Goal: Information Seeking & Learning: Find specific fact

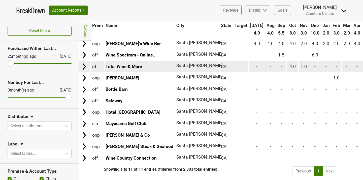
scroll to position [30, 0]
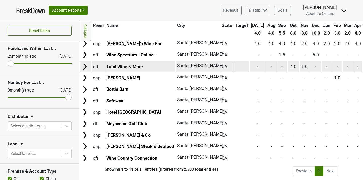
type input "santa rosa"
click at [84, 67] on img at bounding box center [85, 67] width 8 height 8
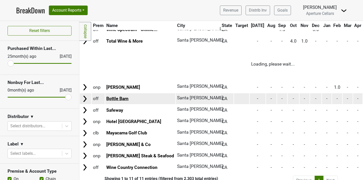
scroll to position [57, 0]
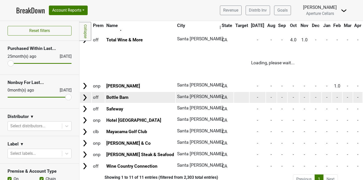
click at [86, 95] on img at bounding box center [85, 98] width 8 height 8
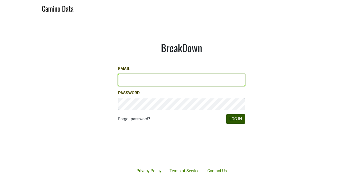
type input "[EMAIL_ADDRESS][DOMAIN_NAME]"
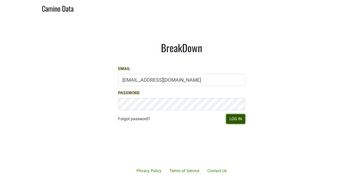
click at [239, 120] on button "Log In" at bounding box center [235, 119] width 19 height 10
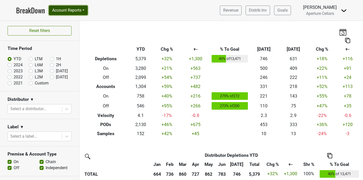
click at [72, 9] on button "Account Reports" at bounding box center [68, 11] width 39 height 10
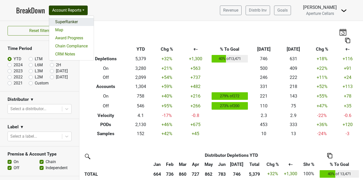
click at [73, 24] on link "SuperRanker" at bounding box center [71, 22] width 45 height 8
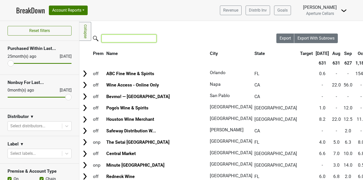
click at [120, 35] on input "search" at bounding box center [128, 38] width 55 height 8
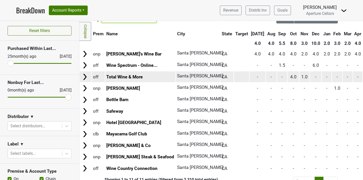
scroll to position [26, 0]
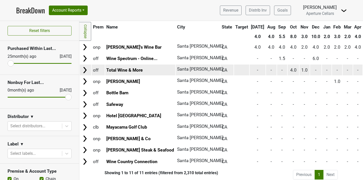
click at [86, 69] on img at bounding box center [85, 70] width 8 height 8
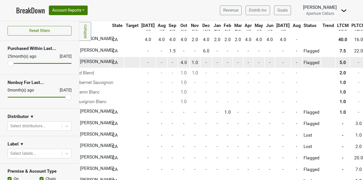
scroll to position [34, 0]
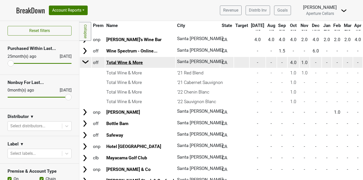
click at [114, 63] on link "Total Wine & More" at bounding box center [124, 62] width 37 height 5
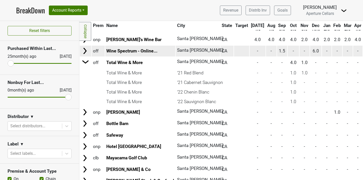
scroll to position [0, 0]
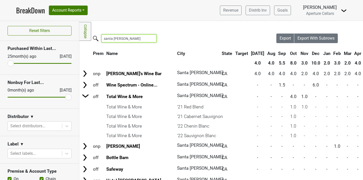
click at [123, 40] on input "santa [PERSON_NAME]" at bounding box center [128, 38] width 55 height 8
drag, startPoint x: 123, startPoint y: 40, endPoint x: 99, endPoint y: 40, distance: 23.4
click at [99, 40] on label "santa [PERSON_NAME]" at bounding box center [118, 37] width 55 height 9
click at [101, 40] on input "santa [PERSON_NAME]" at bounding box center [128, 38] width 55 height 8
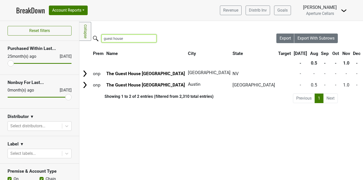
drag, startPoint x: 124, startPoint y: 38, endPoint x: 89, endPoint y: 39, distance: 35.3
click at [89, 39] on div "Filters Collapse Loading, please wait... Please wait, your file is being downlo…" at bounding box center [220, 100] width 283 height 159
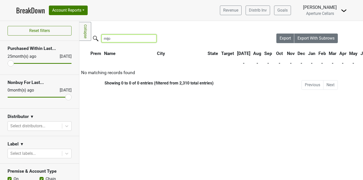
type input "mijo"
click at [148, 38] on input "mijo" at bounding box center [128, 38] width 55 height 8
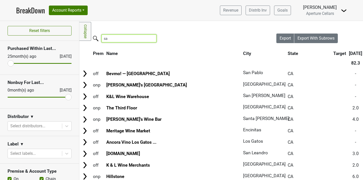
type input "s"
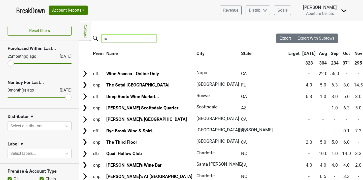
type input "r"
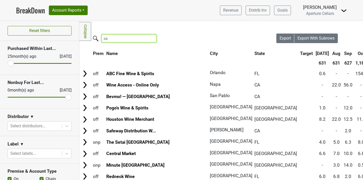
type input "c"
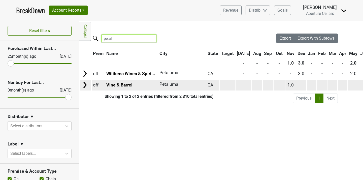
type input "petal"
click at [85, 84] on img at bounding box center [85, 85] width 8 height 8
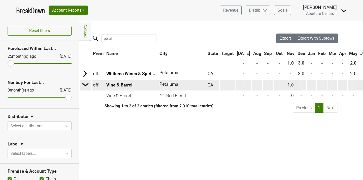
click at [89, 83] on td at bounding box center [85, 84] width 11 height 11
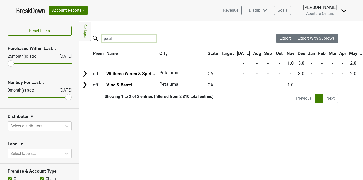
click at [123, 39] on input "petal" at bounding box center [128, 38] width 55 height 8
click at [148, 39] on input "petal" at bounding box center [128, 38] width 55 height 8
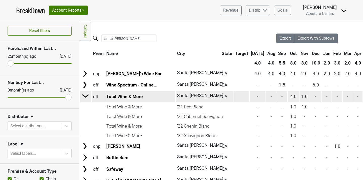
click at [86, 97] on img at bounding box center [86, 96] width 8 height 8
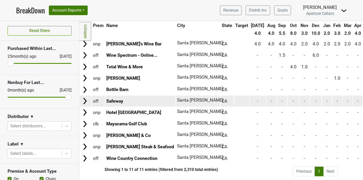
scroll to position [30, 0]
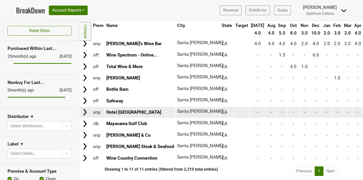
click at [86, 111] on img at bounding box center [85, 112] width 8 height 8
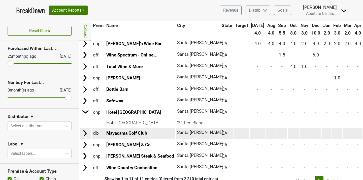
scroll to position [40, 0]
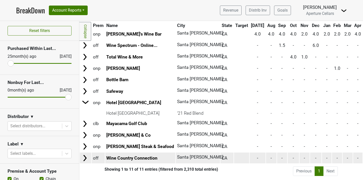
click at [85, 157] on img at bounding box center [85, 158] width 8 height 8
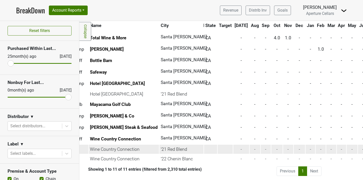
scroll to position [59, 0]
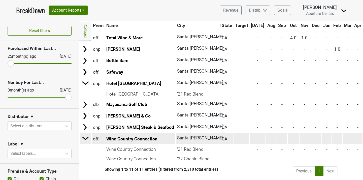
click at [122, 138] on link "Wine Country Connection" at bounding box center [131, 138] width 51 height 5
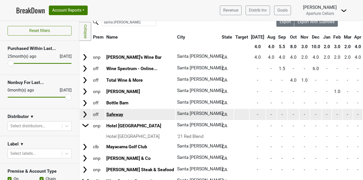
scroll to position [0, 0]
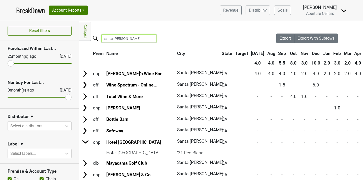
click at [122, 38] on input "santa [PERSON_NAME]" at bounding box center [128, 38] width 55 height 8
drag, startPoint x: 122, startPoint y: 38, endPoint x: 96, endPoint y: 38, distance: 25.9
click at [96, 38] on label "santa [PERSON_NAME]" at bounding box center [118, 37] width 55 height 9
click at [101, 38] on input "santa [PERSON_NAME]" at bounding box center [128, 38] width 55 height 8
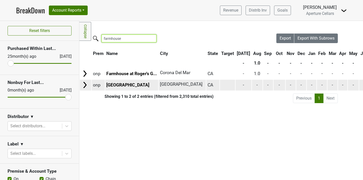
type input "farmhouse"
click at [87, 85] on img at bounding box center [85, 85] width 8 height 8
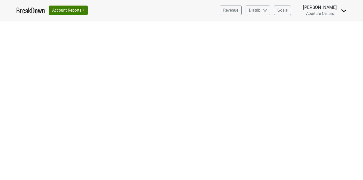
select select "CA"
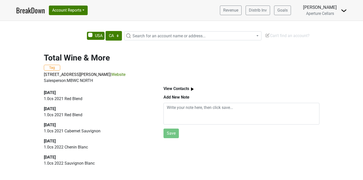
click at [171, 90] on b "View Contacts" at bounding box center [176, 88] width 26 height 5
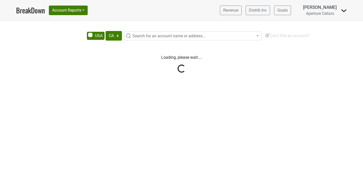
select select "CA"
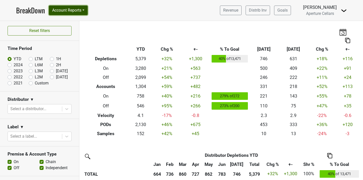
click at [74, 12] on button "Account Reports" at bounding box center [68, 11] width 39 height 10
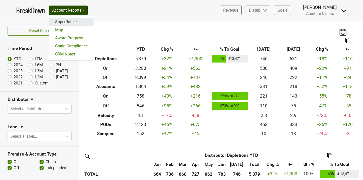
click at [76, 22] on link "SuperRanker" at bounding box center [71, 22] width 45 height 8
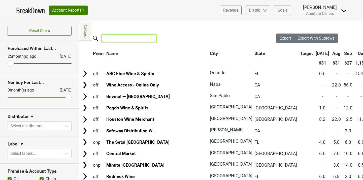
click at [118, 38] on input "search" at bounding box center [128, 38] width 55 height 8
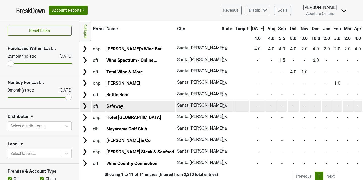
scroll to position [30, 0]
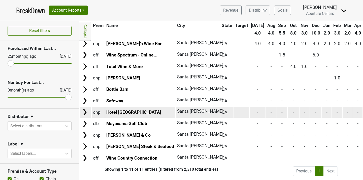
type input "santa [PERSON_NAME]"
click at [84, 114] on img at bounding box center [85, 112] width 8 height 8
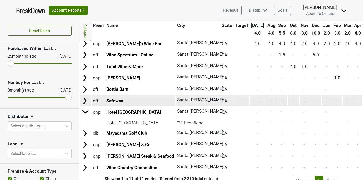
click at [85, 102] on img at bounding box center [85, 101] width 8 height 8
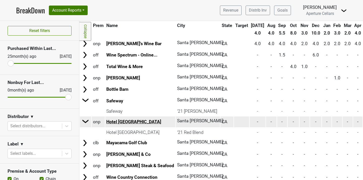
click at [112, 123] on link "Hotel [GEOGRAPHIC_DATA]" at bounding box center [133, 121] width 55 height 5
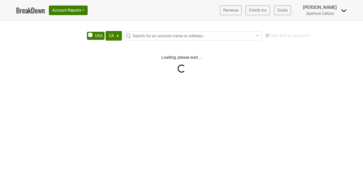
select select "CA"
